Goal: Find specific page/section: Find specific page/section

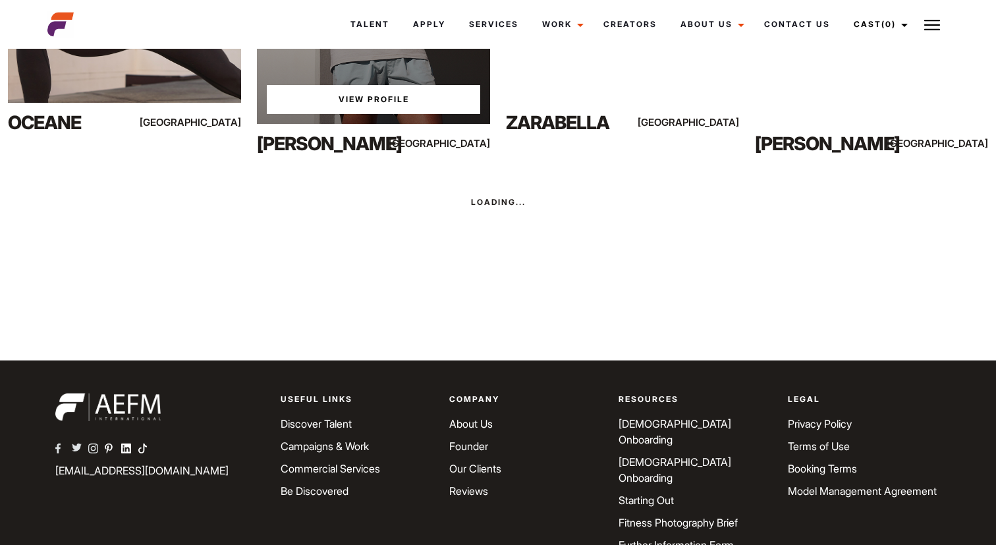
scroll to position [1247, 0]
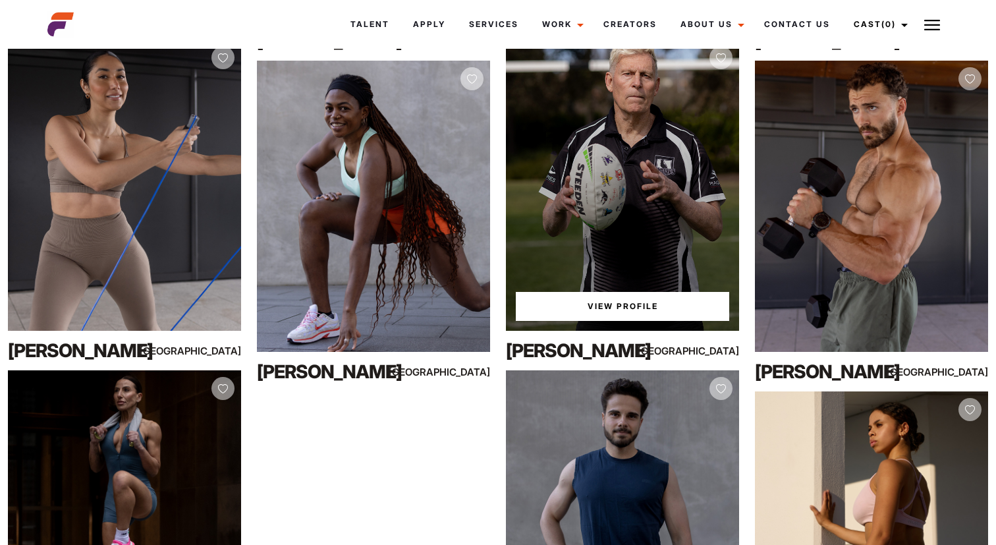
click at [589, 306] on link "View Profile" at bounding box center [622, 306] width 213 height 29
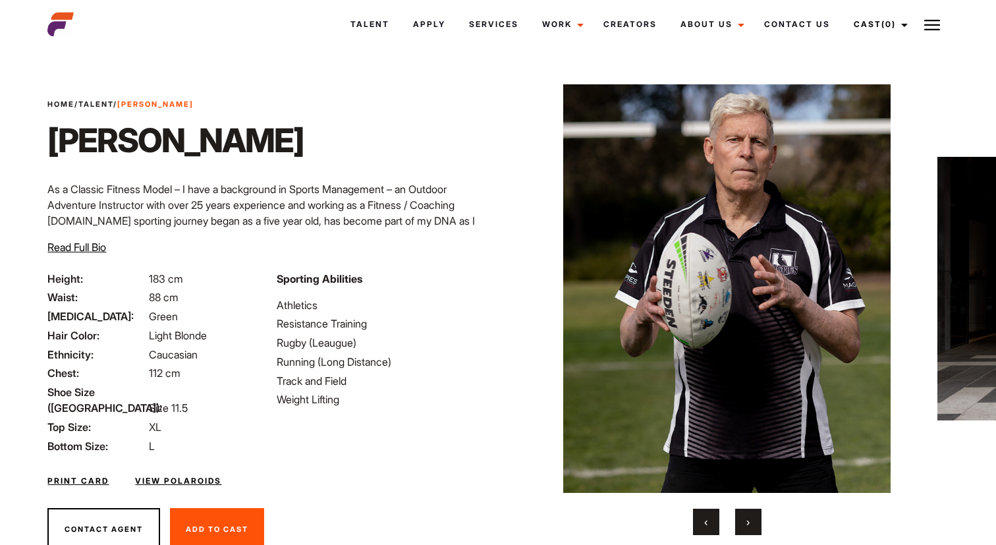
click at [98, 246] on span "Read Full Bio" at bounding box center [76, 246] width 59 height 13
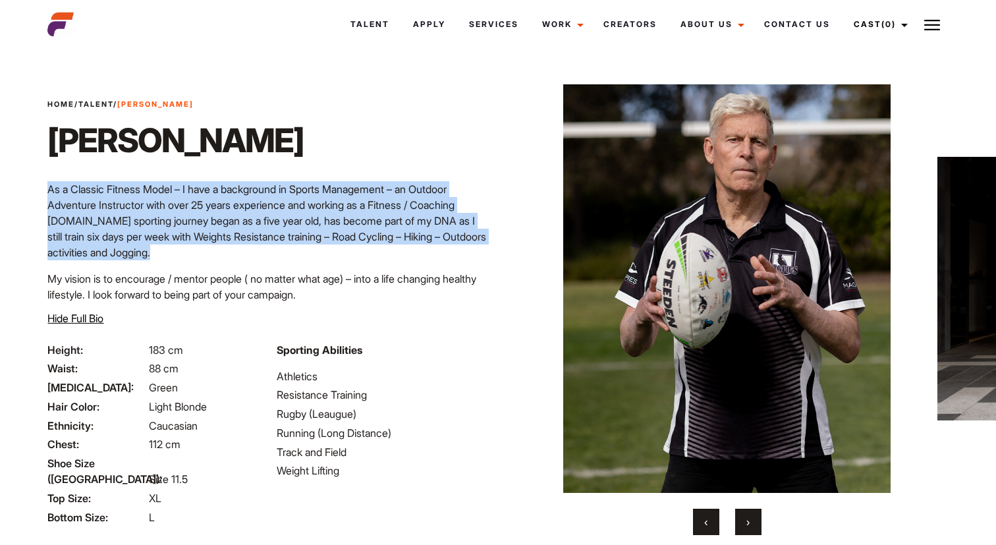
drag, startPoint x: 167, startPoint y: 254, endPoint x: 47, endPoint y: 186, distance: 137.7
click at [47, 186] on div "Home / Talent / [PERSON_NAME] As a Classic Fitness Model – I have a background …" at bounding box center [269, 220] width 458 height 243
copy p "As a Classic Fitness Model – I have a background in Sports Management – an Outd…"
